Goal: Task Accomplishment & Management: Use online tool/utility

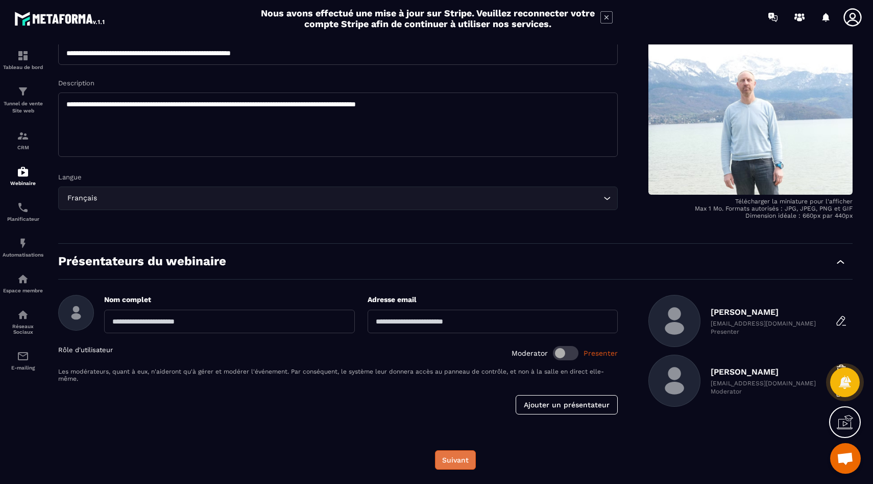
click at [442, 464] on button "Suivant" at bounding box center [455, 459] width 41 height 19
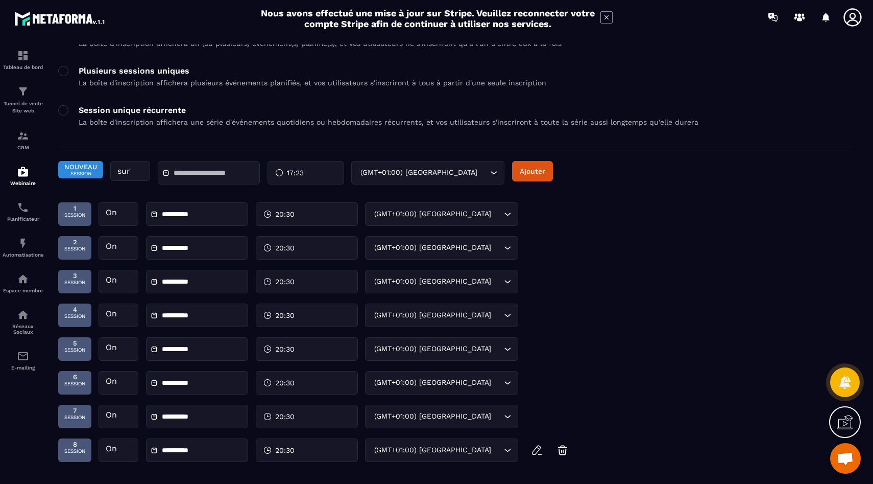
scroll to position [157, 0]
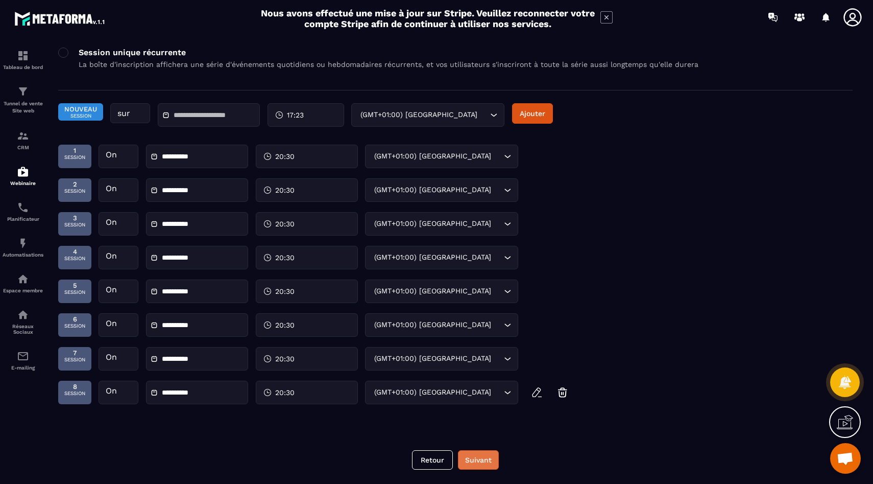
click at [487, 451] on button "Suivant" at bounding box center [478, 459] width 41 height 19
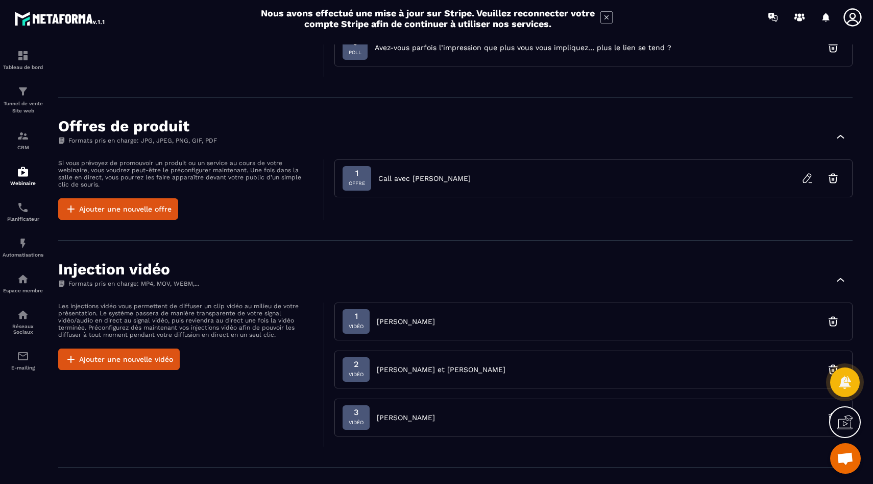
scroll to position [390, 0]
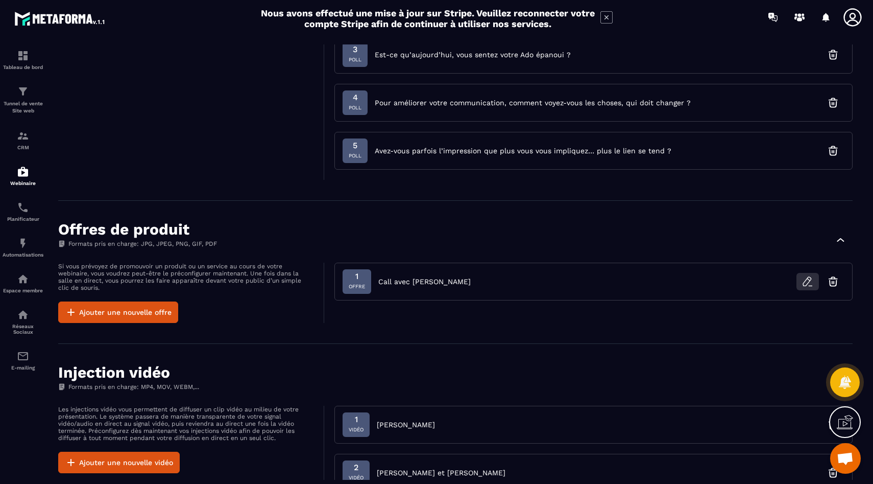
click at [807, 287] on icon "button" at bounding box center [808, 281] width 12 height 12
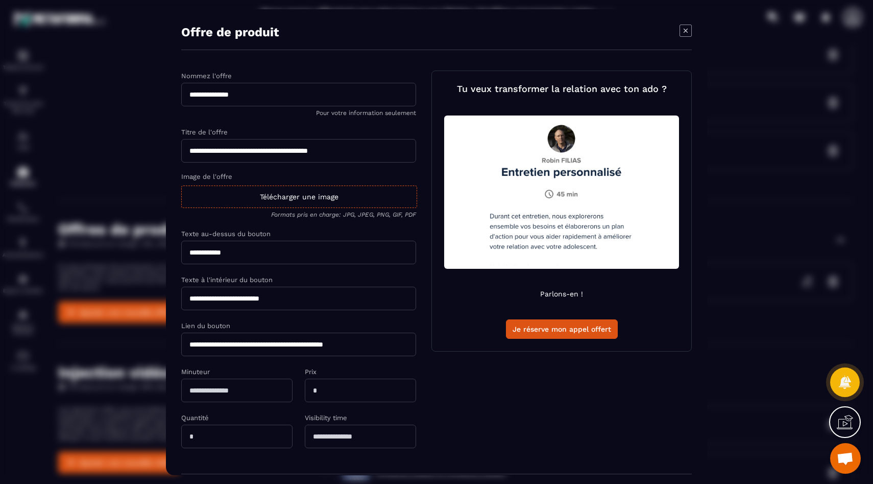
scroll to position [49, 0]
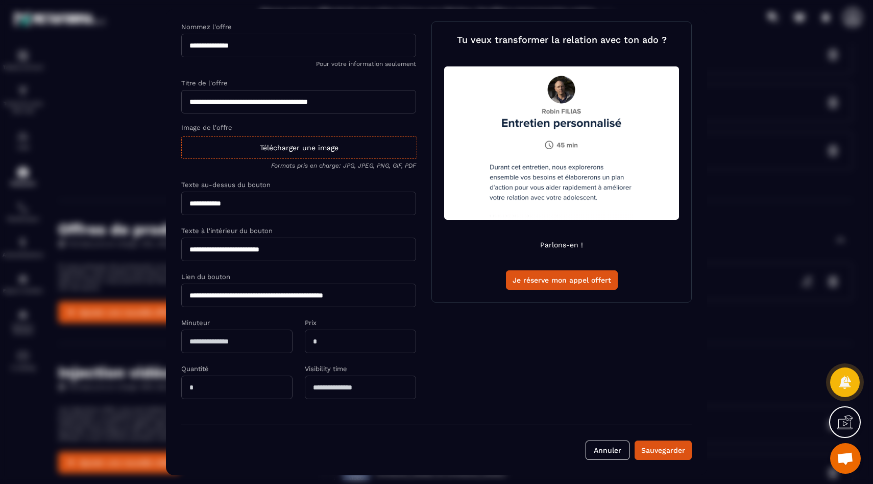
click at [270, 292] on input "**********" at bounding box center [298, 294] width 235 height 23
paste input "Modal window"
type input "**********"
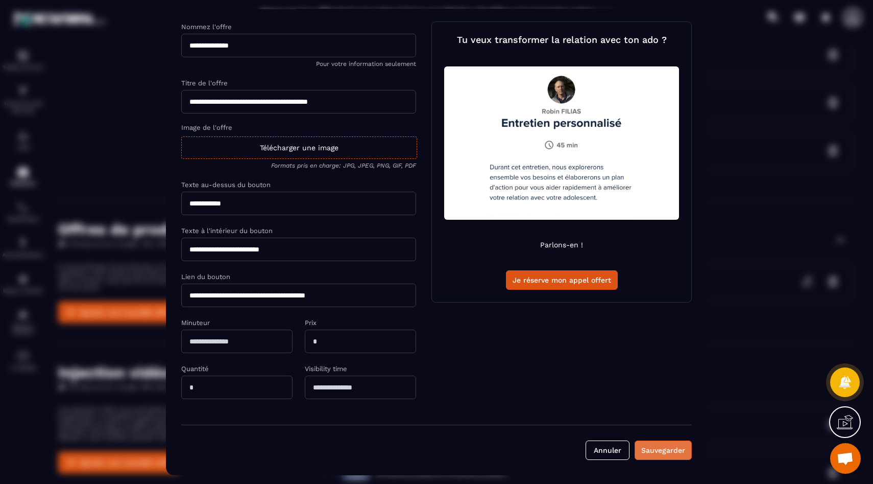
click at [655, 446] on div "Sauvegarder" at bounding box center [663, 449] width 44 height 10
click at [765, 153] on div "Modal window" at bounding box center [436, 242] width 873 height 484
click at [623, 453] on button "Annuler" at bounding box center [608, 449] width 44 height 19
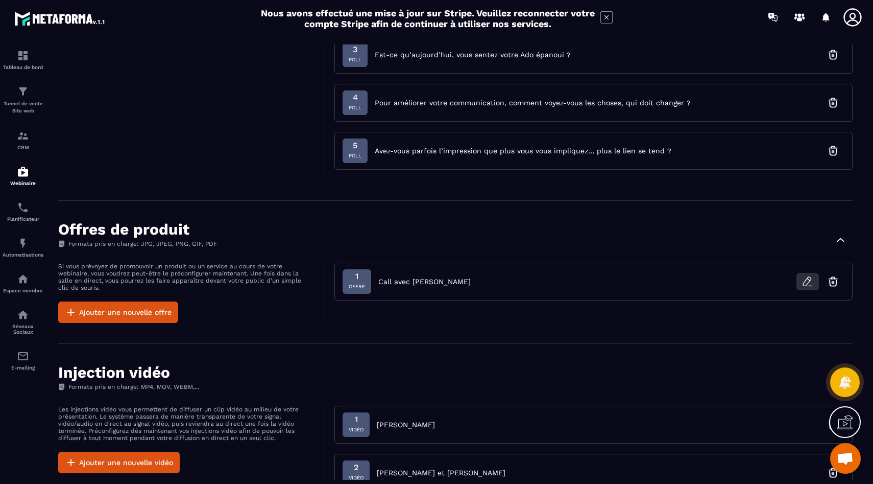
click at [803, 278] on icon "button" at bounding box center [808, 281] width 12 height 12
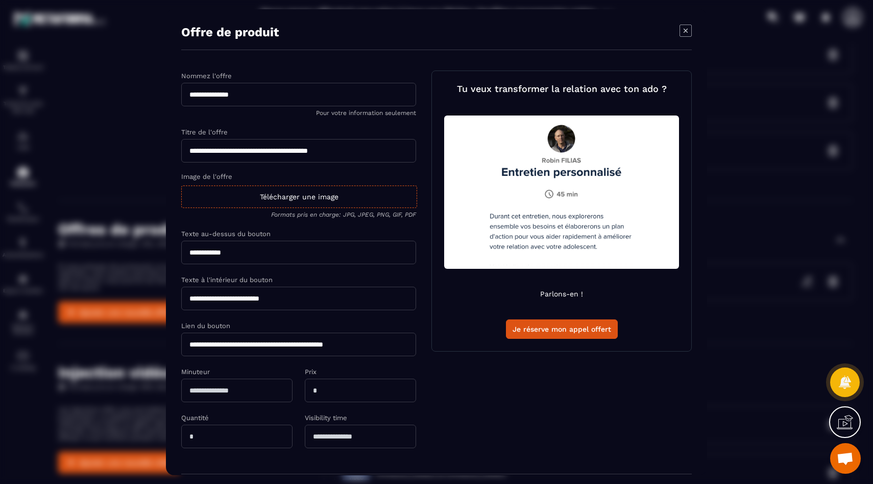
click at [268, 346] on input "**********" at bounding box center [298, 343] width 235 height 23
paste input "Modal window"
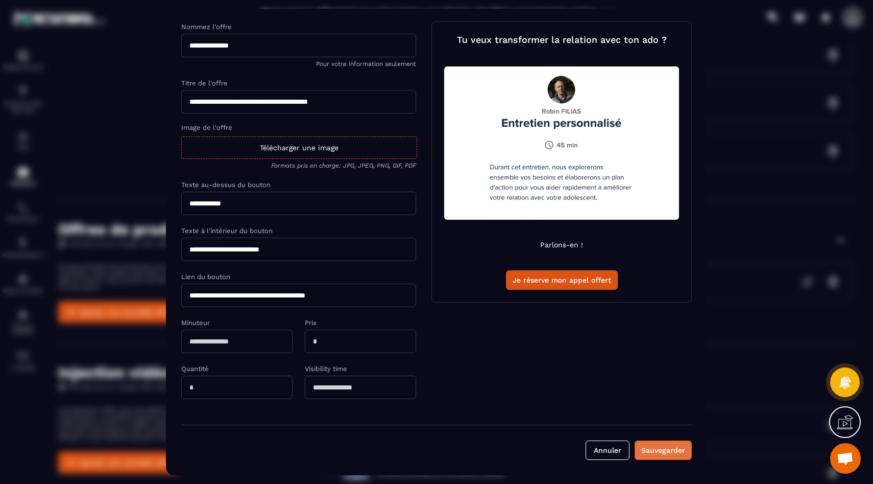
type input "**********"
click at [649, 445] on div "Sauvegarder" at bounding box center [663, 449] width 44 height 10
click at [613, 448] on button "Annuler" at bounding box center [608, 449] width 44 height 19
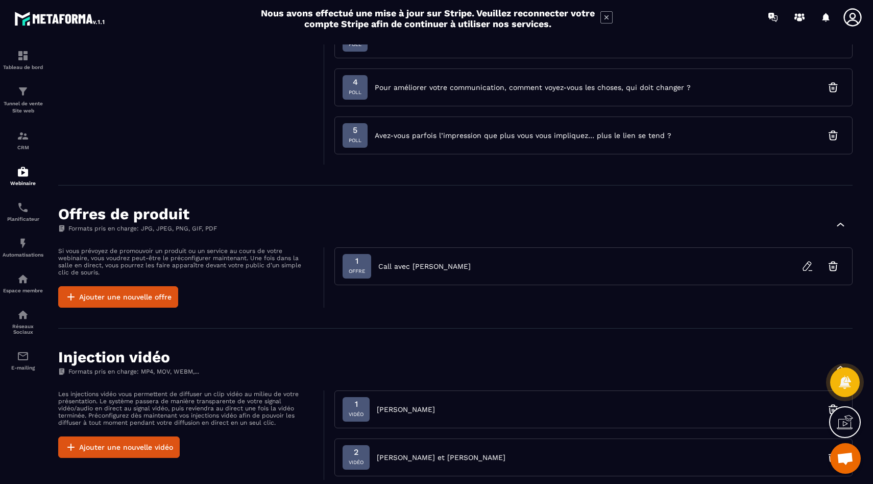
scroll to position [402, 0]
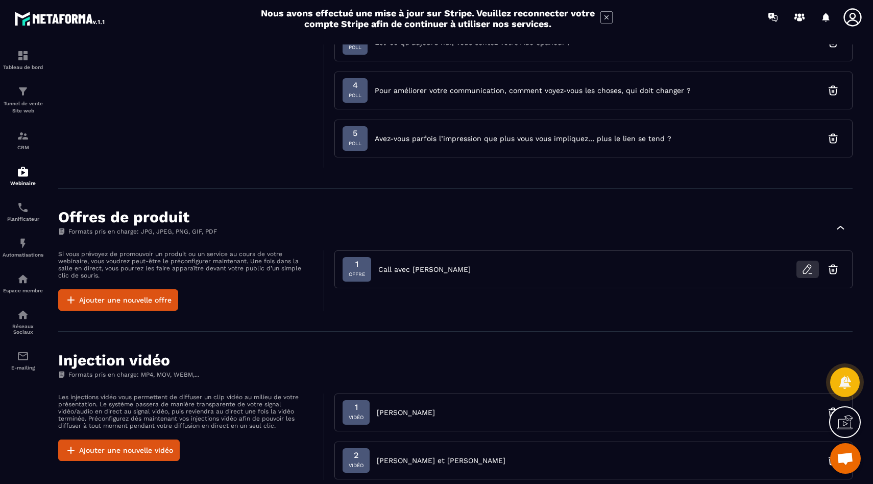
click at [804, 276] on button "button" at bounding box center [807, 268] width 22 height 17
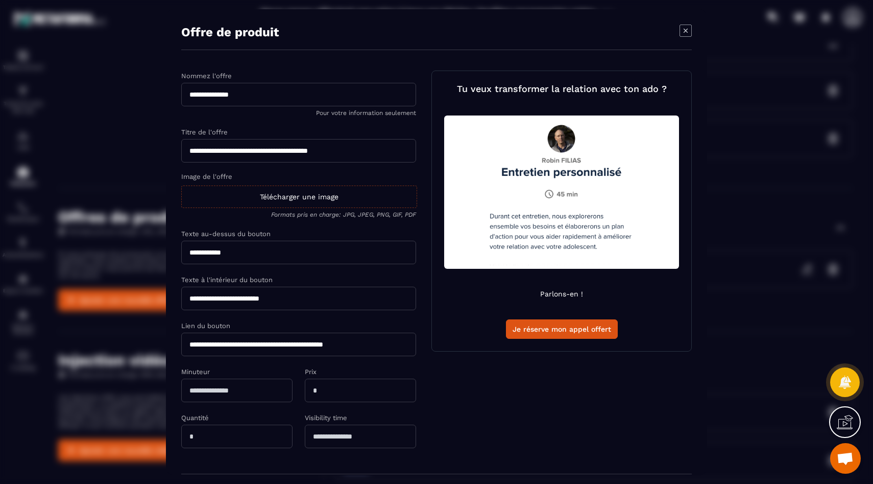
click at [298, 203] on div "Télécharger une image" at bounding box center [299, 196] width 236 height 22
click at [0, 0] on input "Image de l'offre Télécharger une image Formats pris en charge: JPG, JPEG, PNG, …" at bounding box center [0, 0] width 0 height 0
click at [157, 345] on div "Modal window" at bounding box center [436, 242] width 873 height 484
click at [687, 28] on icon "Modal window" at bounding box center [686, 30] width 12 height 12
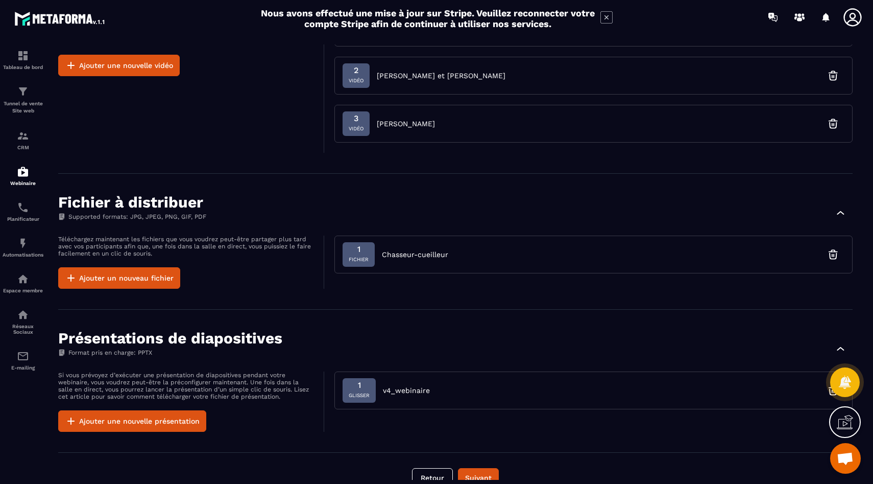
scroll to position [805, 0]
